Goal: Task Accomplishment & Management: Manage account settings

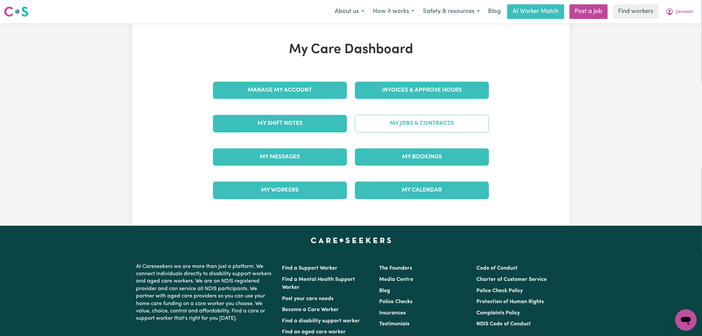
click at [396, 130] on link "My Jobs & Contracts" at bounding box center [422, 123] width 134 height 17
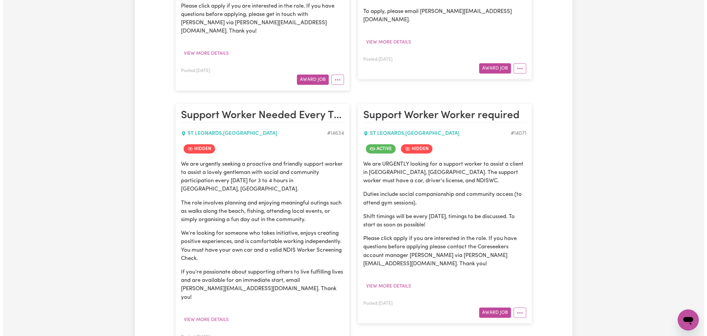
scroll to position [663, 0]
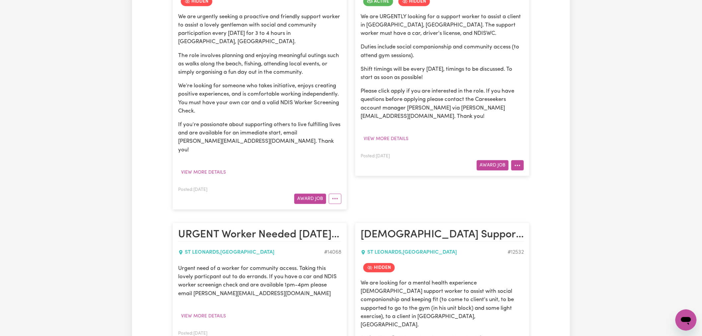
click at [518, 162] on icon "More options" at bounding box center [517, 165] width 7 height 7
click at [527, 174] on link "View/Edit Contract" at bounding box center [543, 180] width 64 height 13
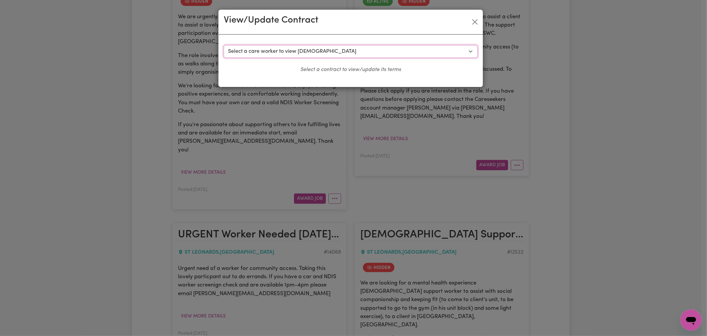
drag, startPoint x: 324, startPoint y: 48, endPoint x: 326, endPoint y: 57, distance: 9.1
click at [324, 48] on select "Select a care worker to view [DEMOGRAPHIC_DATA] #10060 - [PERSON_NAME] (contrac…" at bounding box center [351, 51] width 254 height 13
select select "10080"
click at [224, 45] on select "Select a care worker to view [DEMOGRAPHIC_DATA] #10060 - [PERSON_NAME] (contrac…" at bounding box center [351, 51] width 254 height 13
select select "WEEKDAY_DAYTIME"
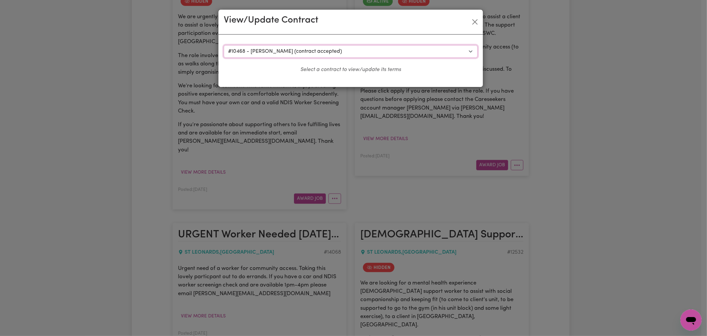
select select "ASSISTANCE_SELF_CARE"
select select "ONE"
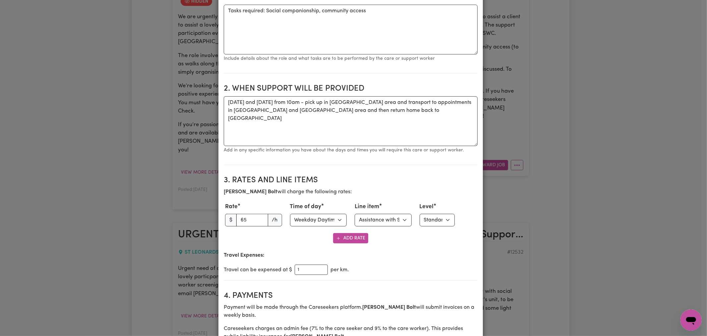
scroll to position [147, 0]
click at [384, 218] on select "Select line item Assistance with Self Care Activities Assistance with personal …" at bounding box center [383, 219] width 57 height 13
click at [396, 200] on div "[PERSON_NAME] will charge the following rates: Rate $ 65 /h Time of day Select …" at bounding box center [351, 214] width 254 height 55
click at [393, 220] on select "Select line item Assistance with Self Care Activities Assistance with personal …" at bounding box center [383, 219] width 57 height 13
click at [417, 180] on h2 "3. Rates and Line Items" at bounding box center [351, 179] width 254 height 10
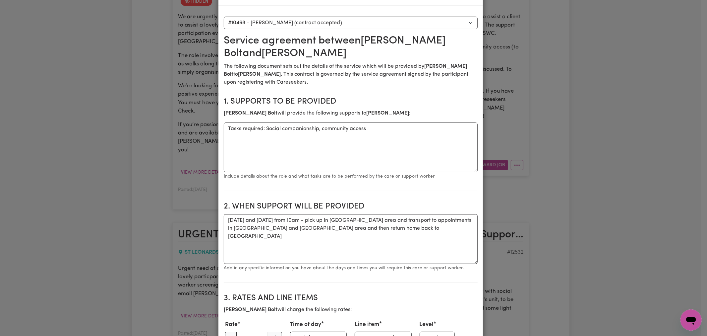
scroll to position [0, 0]
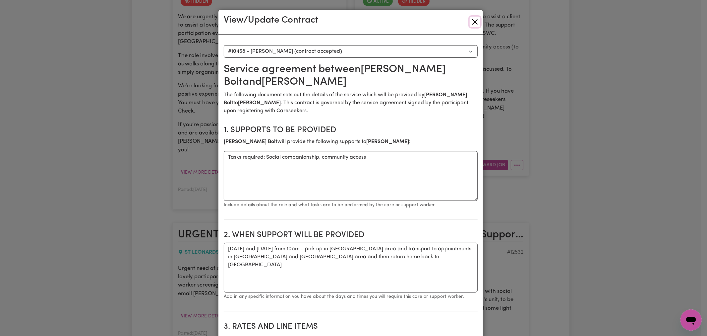
click at [472, 23] on button "Close" at bounding box center [475, 22] width 11 height 11
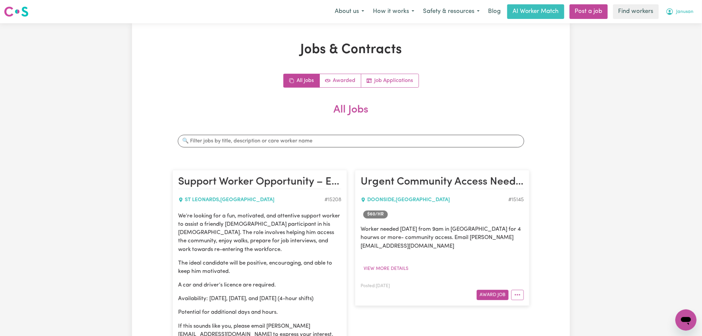
click at [681, 11] on span "Janusan" at bounding box center [684, 11] width 17 height 7
click at [680, 25] on link "My Dashboard" at bounding box center [671, 26] width 52 height 13
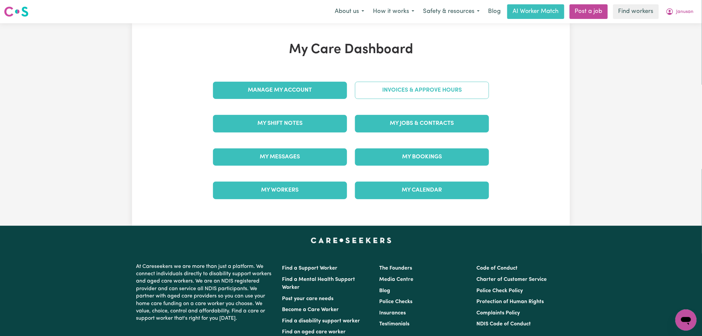
click at [402, 91] on link "Invoices & Approve Hours" at bounding box center [422, 90] width 134 height 17
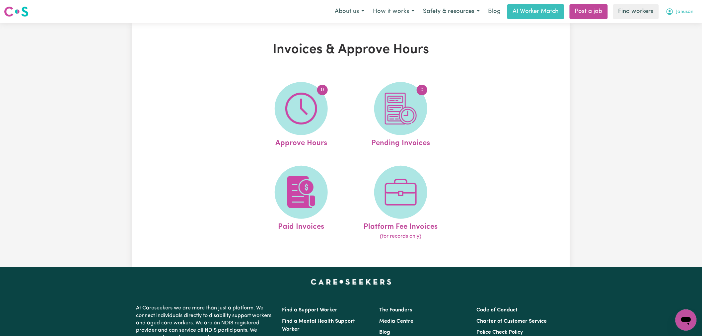
click at [687, 9] on span "Janusan" at bounding box center [684, 11] width 17 height 7
click at [672, 38] on link "Logout" at bounding box center [671, 38] width 52 height 13
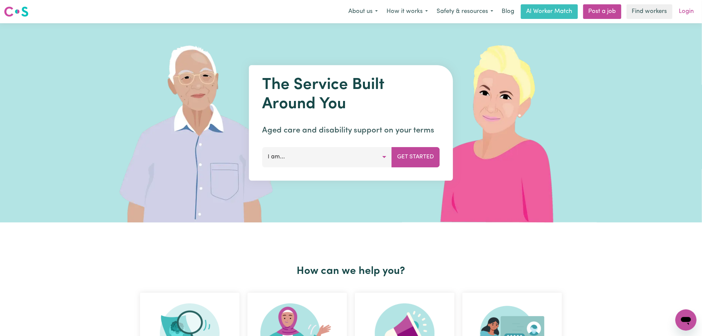
click at [690, 14] on link "Login" at bounding box center [686, 11] width 23 height 15
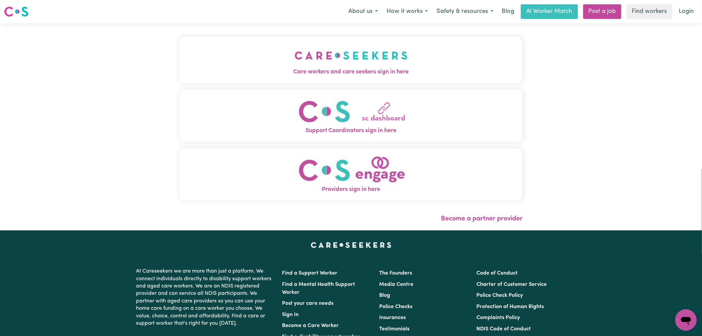
click at [294, 57] on img "Care workers and care seekers sign in here" at bounding box center [350, 55] width 113 height 25
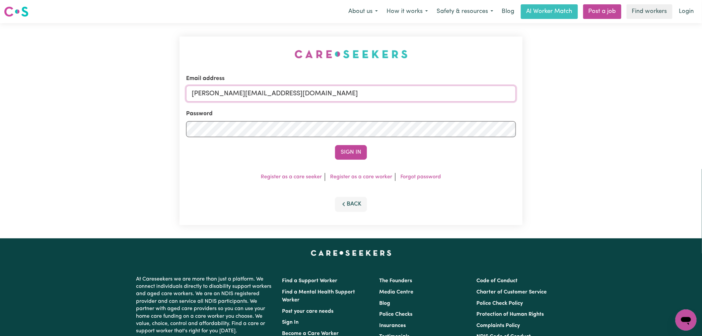
drag, startPoint x: 318, startPoint y: 94, endPoint x: 313, endPoint y: 101, distance: 8.1
click at [318, 94] on input "[PERSON_NAME][EMAIL_ADDRESS][DOMAIN_NAME]" at bounding box center [351, 94] width 330 height 16
drag, startPoint x: 368, startPoint y: 92, endPoint x: 225, endPoint y: 95, distance: 142.6
click at [225, 95] on input "[EMAIL_ADDRESS][DOMAIN_NAME] |" at bounding box center [351, 94] width 330 height 16
click at [360, 99] on input "[EMAIL_ADDRESS][DOMAIN_NAME] |" at bounding box center [351, 94] width 330 height 16
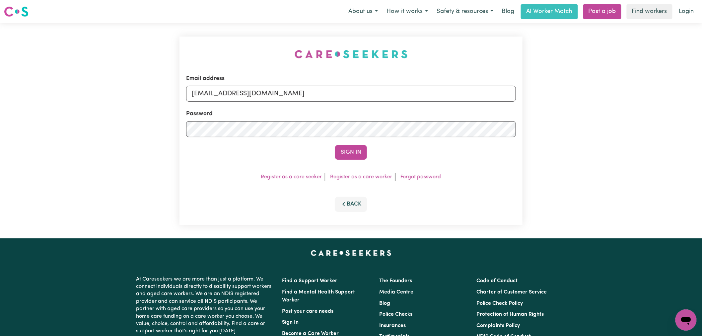
type input "[EMAIL_ADDRESS][DOMAIN_NAME]"
click at [335, 145] on button "Sign In" at bounding box center [351, 152] width 32 height 15
